Goal: Information Seeking & Learning: Find specific fact

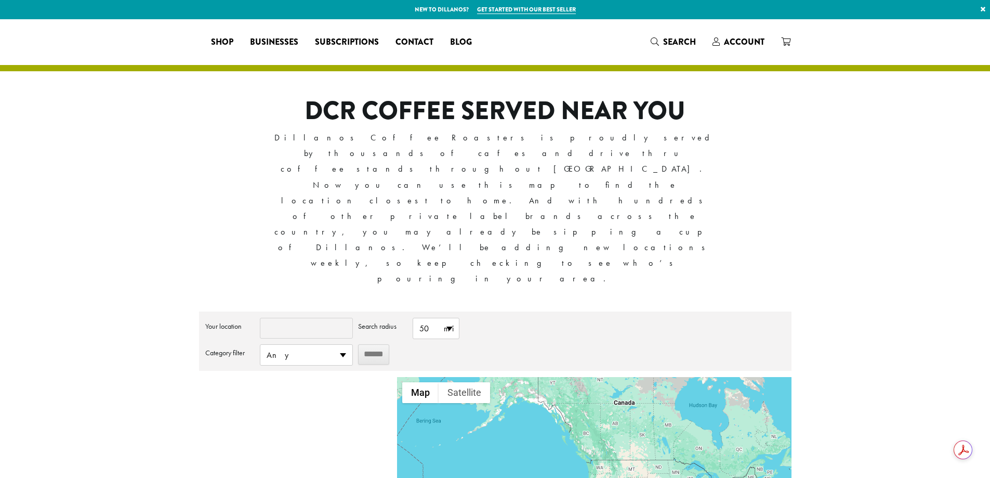
click at [319, 318] on input "Your location" at bounding box center [306, 328] width 93 height 21
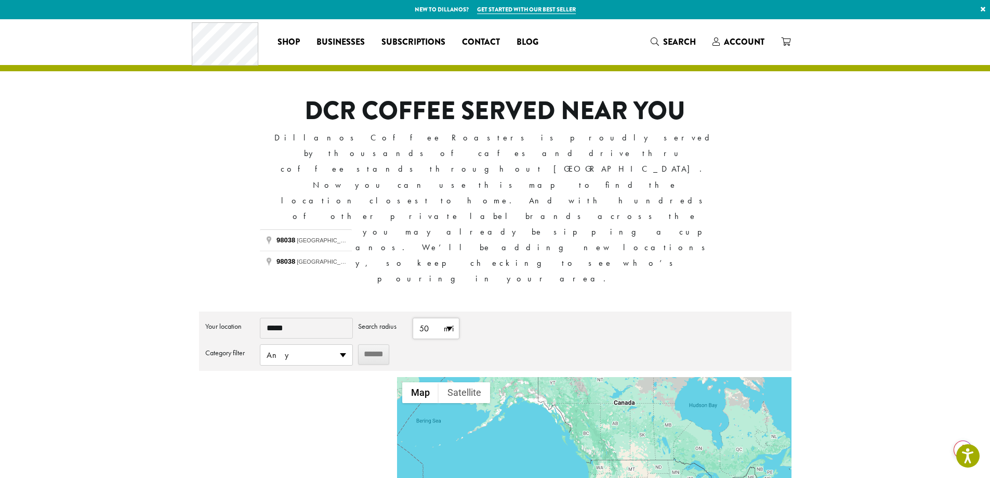
type input "*****"
click at [435, 318] on span "50 mi" at bounding box center [436, 328] width 46 height 20
click at [433, 359] on li "25 mi" at bounding box center [436, 369] width 46 height 20
click at [370, 344] on input "******" at bounding box center [373, 354] width 31 height 20
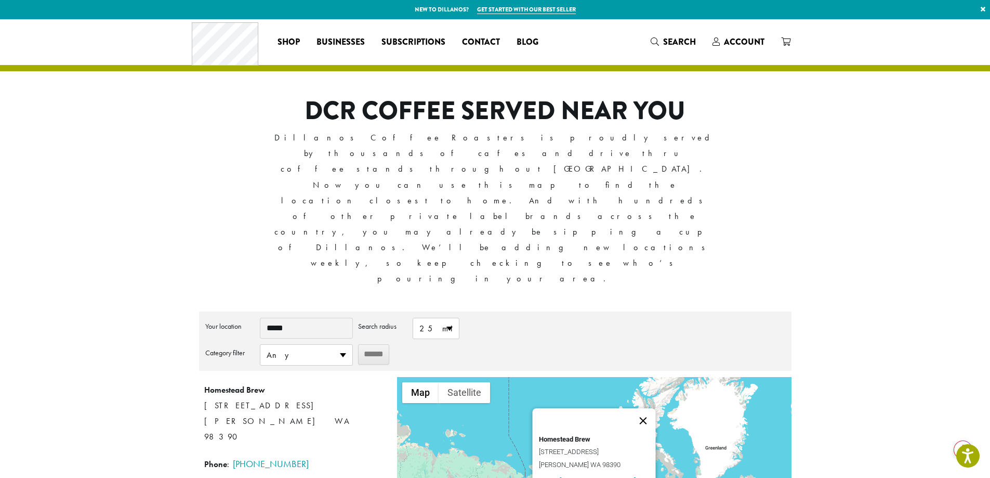
click at [651, 408] on button "Close" at bounding box center [643, 420] width 25 height 25
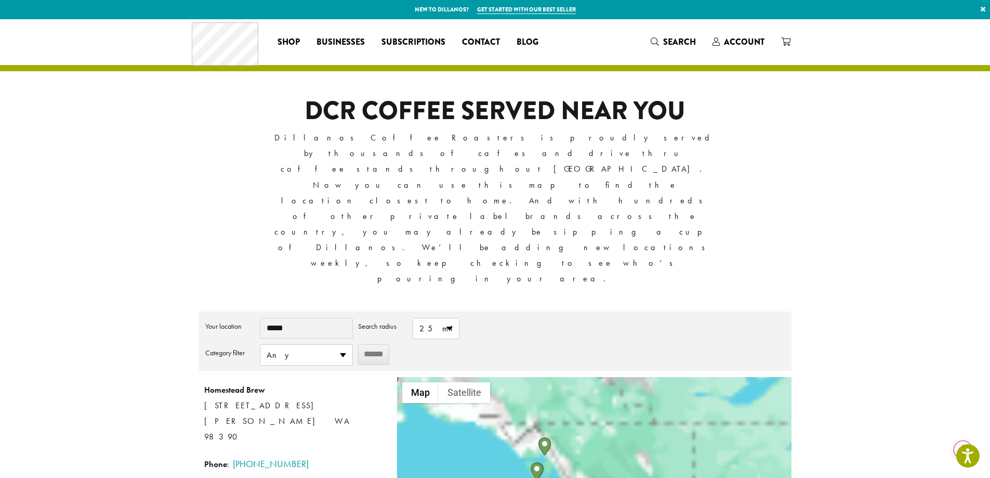
drag, startPoint x: 593, startPoint y: 355, endPoint x: 549, endPoint y: 317, distance: 58.2
click at [549, 377] on div at bounding box center [594, 468] width 394 height 182
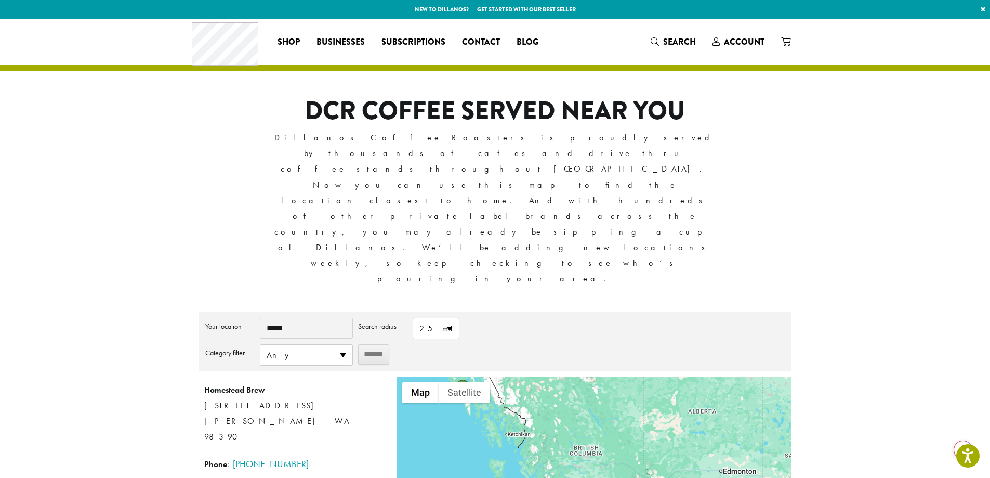
drag, startPoint x: 606, startPoint y: 379, endPoint x: 537, endPoint y: 289, distance: 113.9
click at [537, 377] on div at bounding box center [594, 468] width 394 height 182
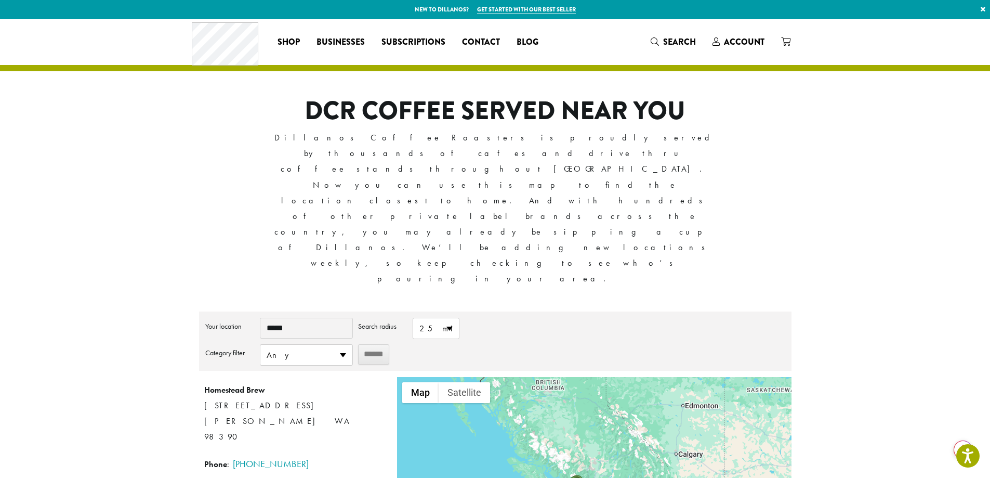
drag, startPoint x: 593, startPoint y: 363, endPoint x: 588, endPoint y: 328, distance: 35.7
click at [580, 377] on div at bounding box center [594, 468] width 394 height 182
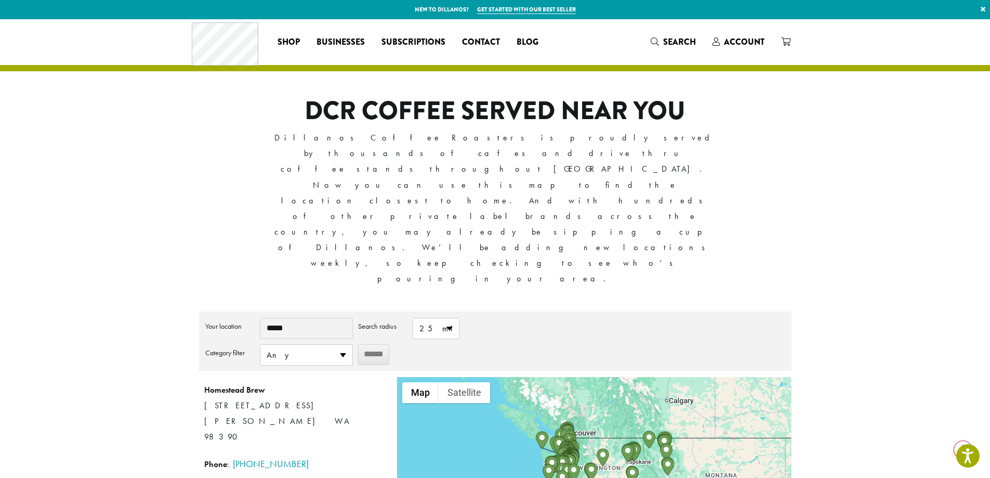
drag, startPoint x: 613, startPoint y: 370, endPoint x: 601, endPoint y: 328, distance: 44.3
click at [605, 377] on div at bounding box center [594, 468] width 394 height 182
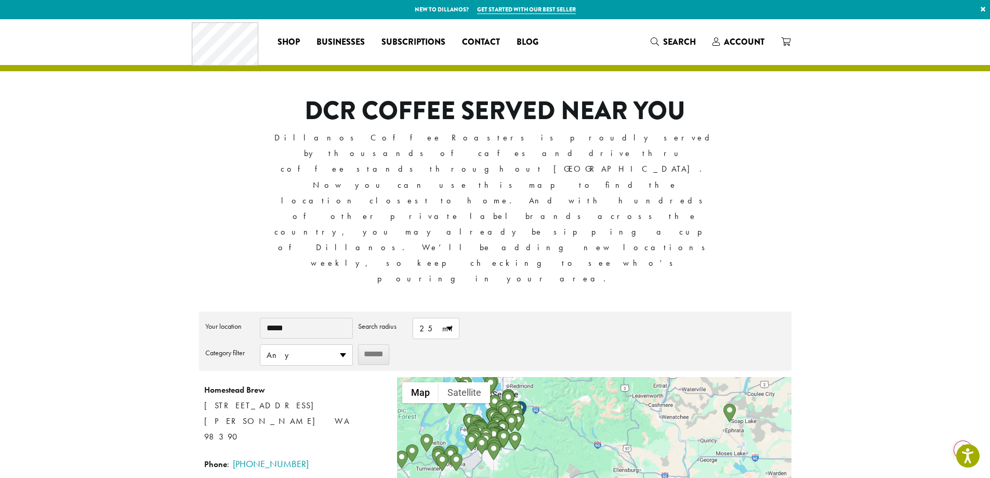
drag, startPoint x: 494, startPoint y: 349, endPoint x: 666, endPoint y: 428, distance: 189.8
click at [670, 431] on div at bounding box center [594, 468] width 394 height 182
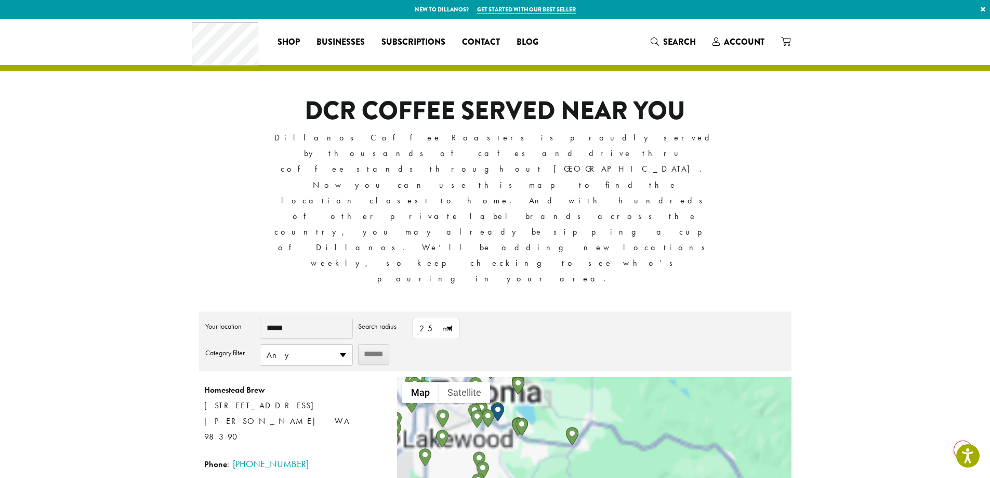
drag, startPoint x: 589, startPoint y: 360, endPoint x: 603, endPoint y: 437, distance: 78.1
click at [603, 437] on div at bounding box center [594, 468] width 394 height 182
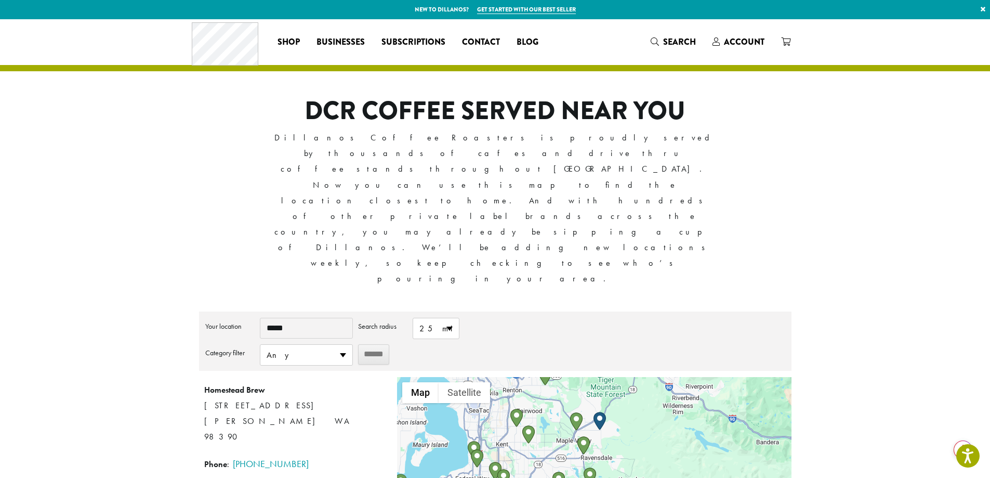
drag, startPoint x: 597, startPoint y: 325, endPoint x: 597, endPoint y: 409, distance: 83.7
click at [597, 417] on div at bounding box center [594, 468] width 394 height 182
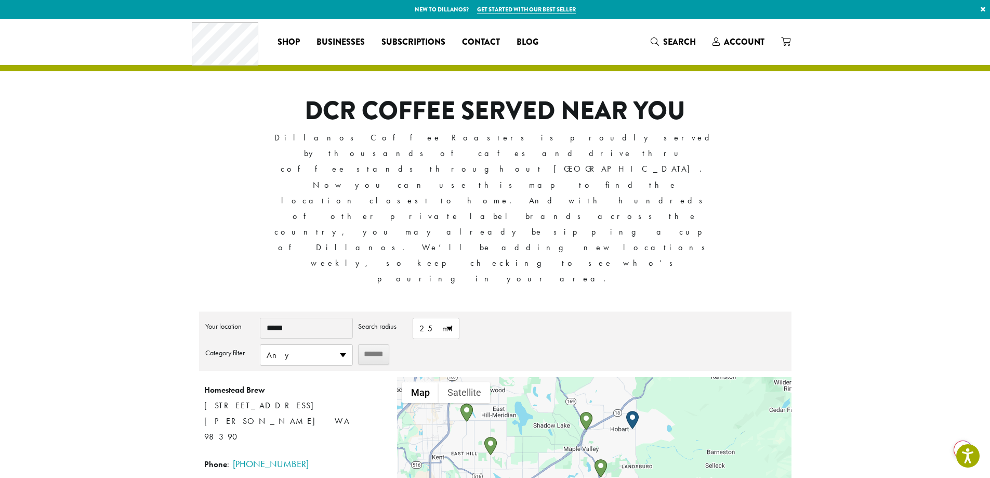
click at [620, 377] on div at bounding box center [594, 468] width 394 height 182
click at [600, 459] on img "Vintage Vino & Espresso" at bounding box center [601, 468] width 12 height 18
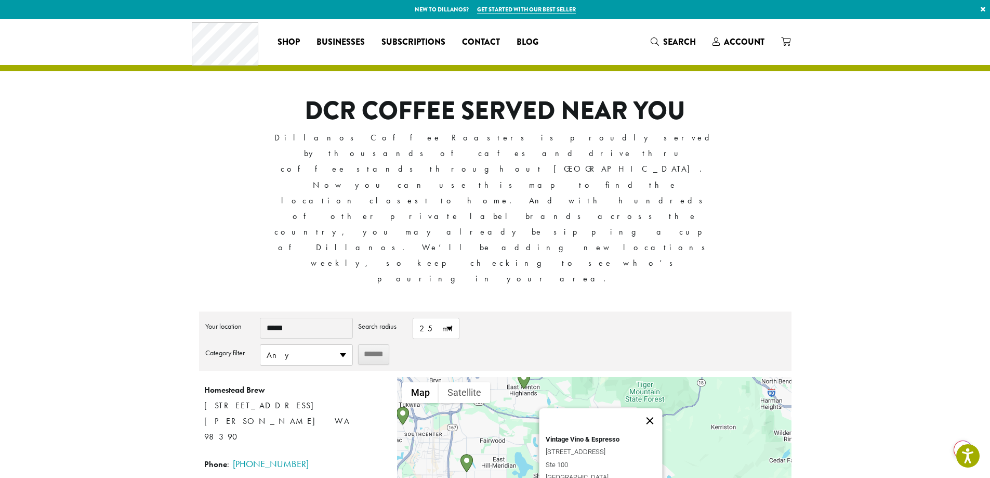
click at [658, 408] on button "Close" at bounding box center [650, 420] width 25 height 25
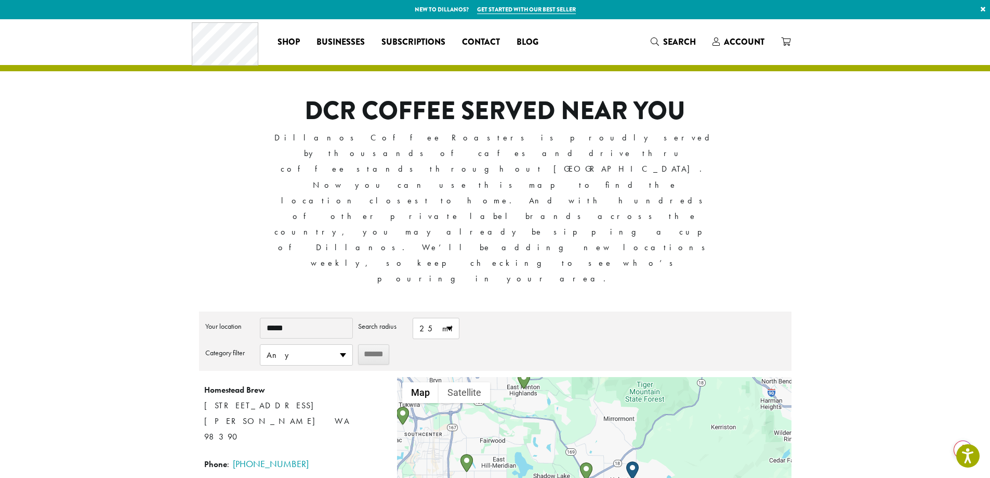
click at [587, 462] on img "Rainier Valley Coffee Co – Maple Valley" at bounding box center [586, 471] width 12 height 18
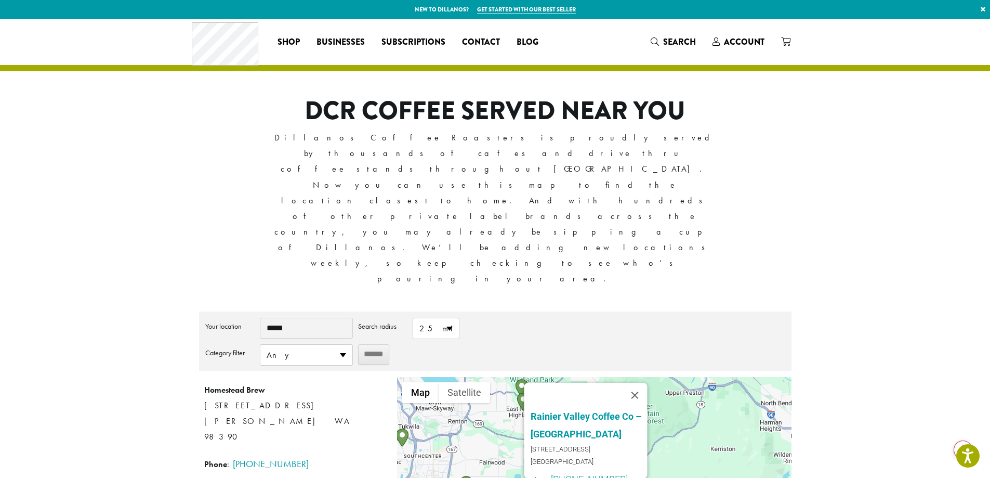
drag, startPoint x: 670, startPoint y: 423, endPoint x: 627, endPoint y: 374, distance: 65.2
click at [667, 389] on div "Rainier Valley Coffee Co – [GEOGRAPHIC_DATA] [STREET_ADDRESS] [GEOGRAPHIC_DATA]…" at bounding box center [594, 468] width 394 height 182
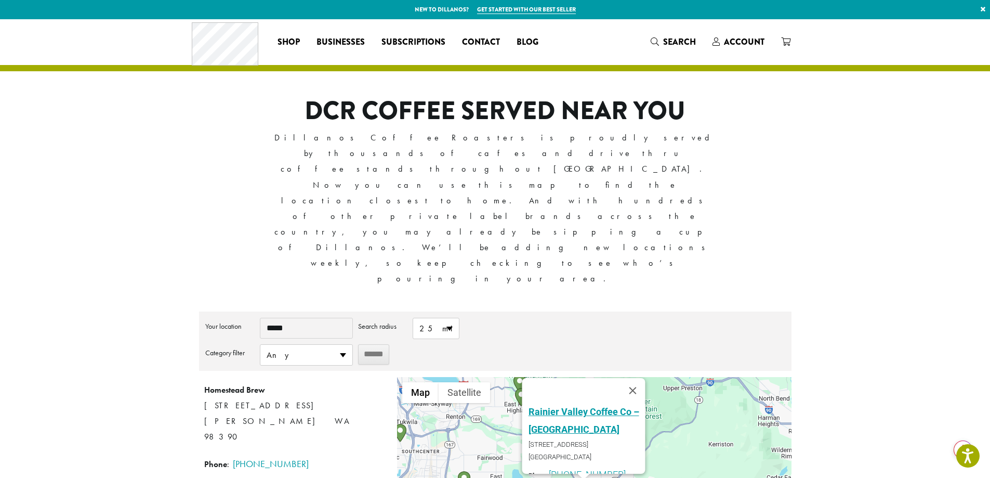
click at [564, 406] on link "Rainier Valley Coffee Co – [GEOGRAPHIC_DATA]" at bounding box center [584, 420] width 111 height 29
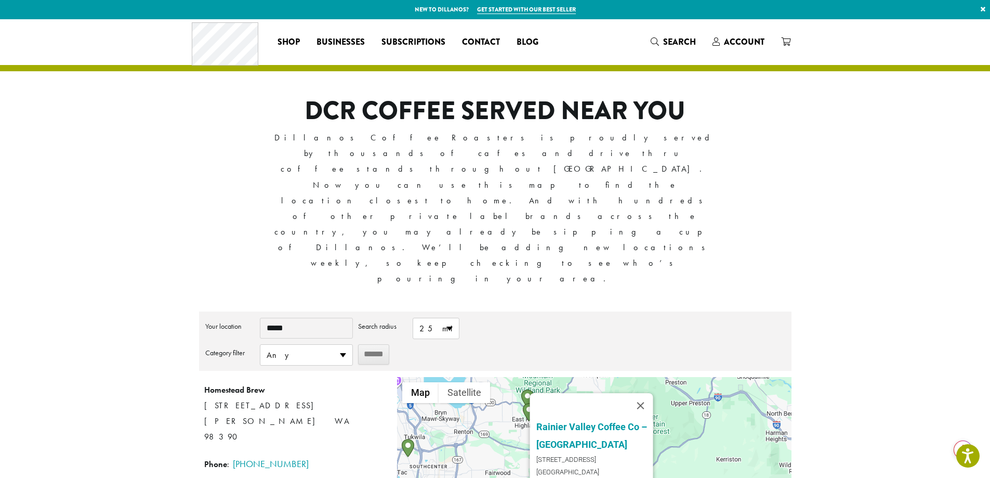
drag, startPoint x: 541, startPoint y: 405, endPoint x: 549, endPoint y: 421, distance: 17.9
click at [549, 421] on div "Rainier Valley Coffee Co – [GEOGRAPHIC_DATA] [STREET_ADDRESS] [GEOGRAPHIC_DATA]…" at bounding box center [594, 468] width 394 height 182
click at [645, 393] on button "Close" at bounding box center [641, 405] width 25 height 25
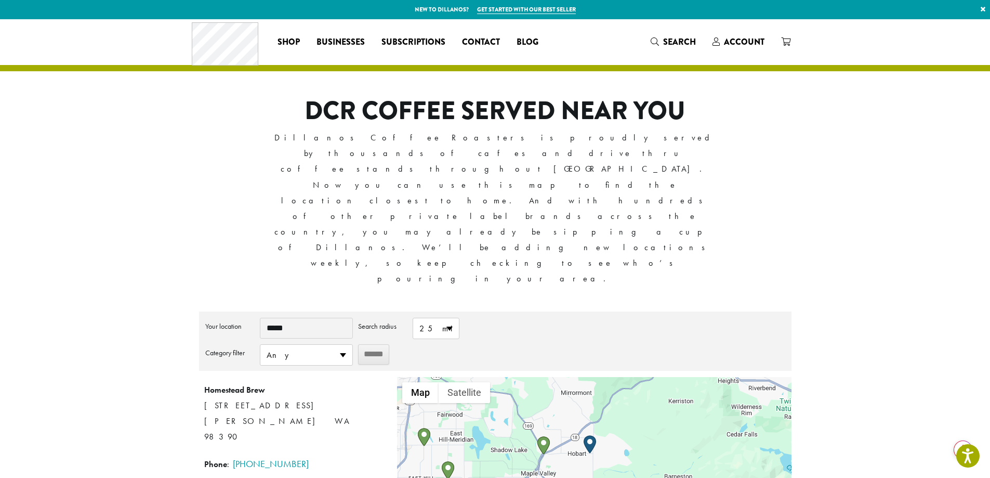
drag, startPoint x: 581, startPoint y: 321, endPoint x: 554, endPoint y: 292, distance: 39.7
click at [553, 377] on div at bounding box center [594, 468] width 394 height 182
click at [541, 432] on img "Rainier Valley Coffee Co – Maple Valley" at bounding box center [544, 441] width 12 height 18
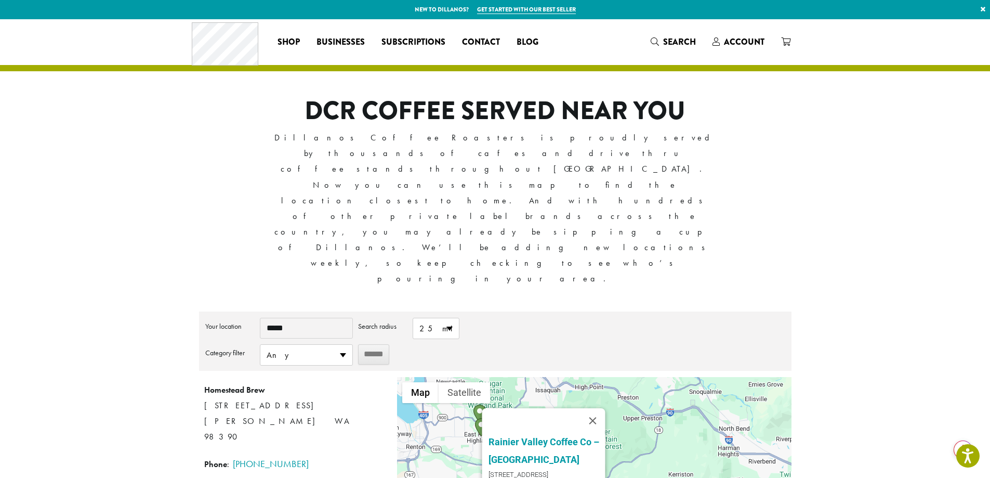
drag, startPoint x: 586, startPoint y: 363, endPoint x: 481, endPoint y: 364, distance: 105.0
click at [482, 408] on div "Rainier Valley Coffee Co – [GEOGRAPHIC_DATA] [STREET_ADDRESS] [GEOGRAPHIC_DATA]…" at bounding box center [543, 456] width 123 height 96
copy span "[STREET_ADDRESS]"
